Goal: Share content

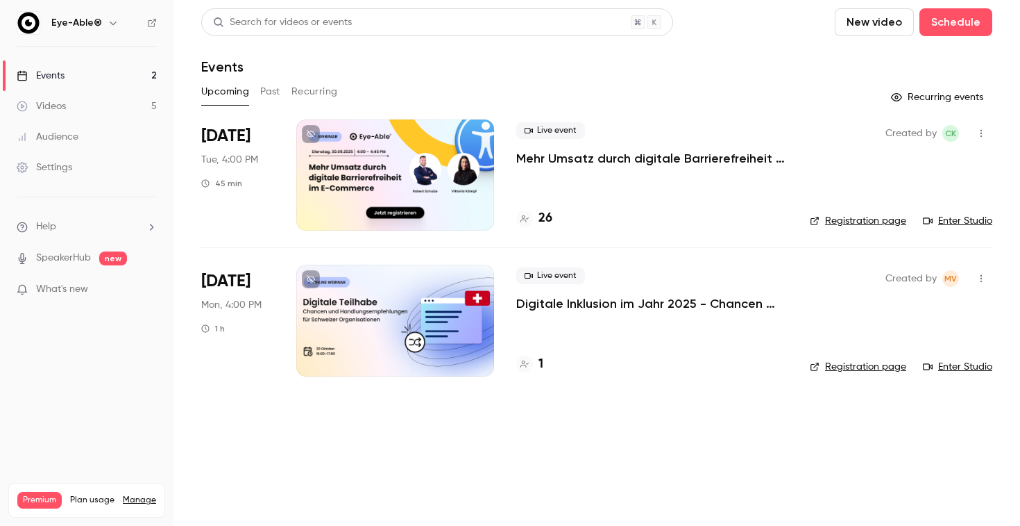
click at [76, 94] on link "Videos 5" at bounding box center [87, 106] width 174 height 31
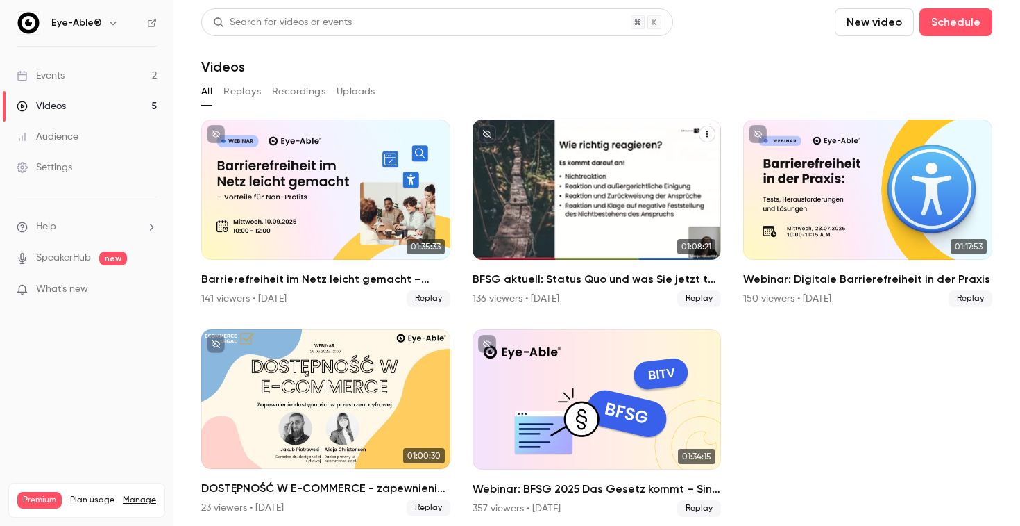
click at [564, 279] on h2 "BFSG aktuell: Status Quo und was Sie jetzt tun müssen" at bounding box center [597, 279] width 249 height 17
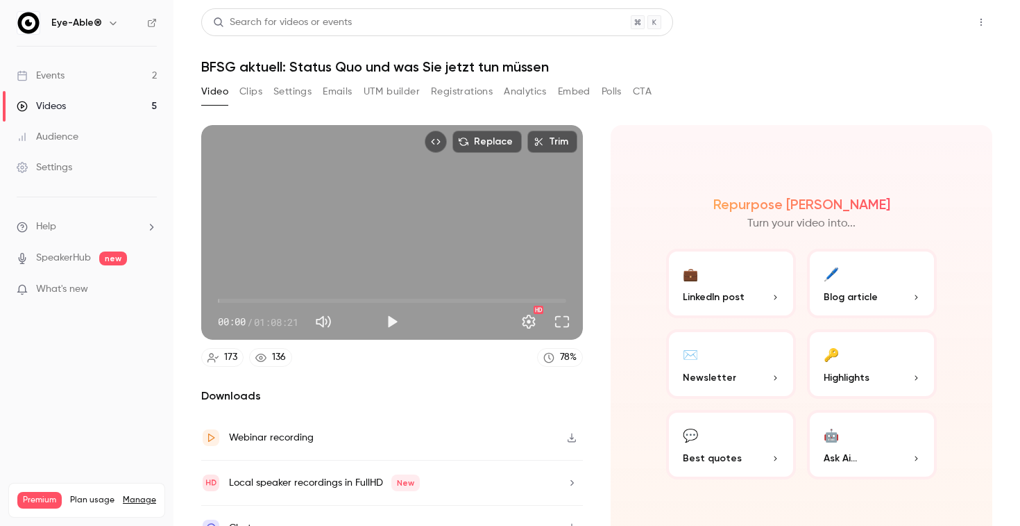
click at [950, 26] on button "Share" at bounding box center [932, 22] width 55 height 28
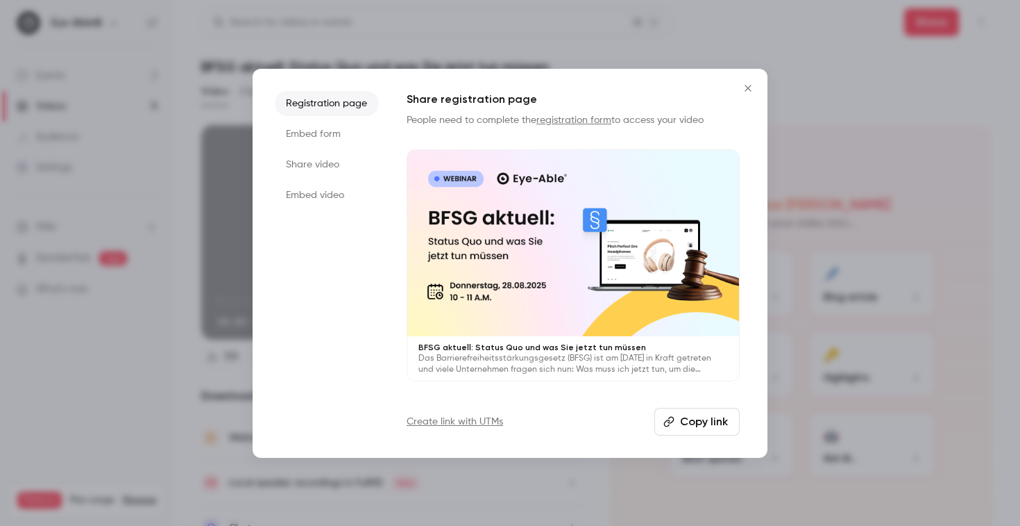
drag, startPoint x: 224, startPoint y: 96, endPoint x: 328, endPoint y: 158, distance: 120.5
click at [328, 158] on li "Share video" at bounding box center [327, 164] width 104 height 25
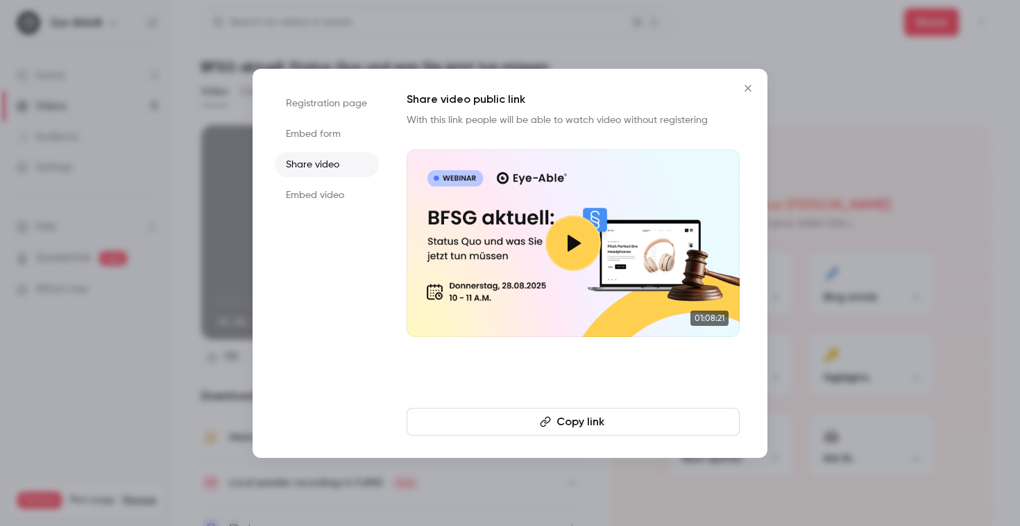
click at [594, 417] on button "Copy link" at bounding box center [573, 421] width 333 height 28
click at [748, 90] on icon "Close" at bounding box center [748, 88] width 17 height 11
